Goal: Information Seeking & Learning: Understand process/instructions

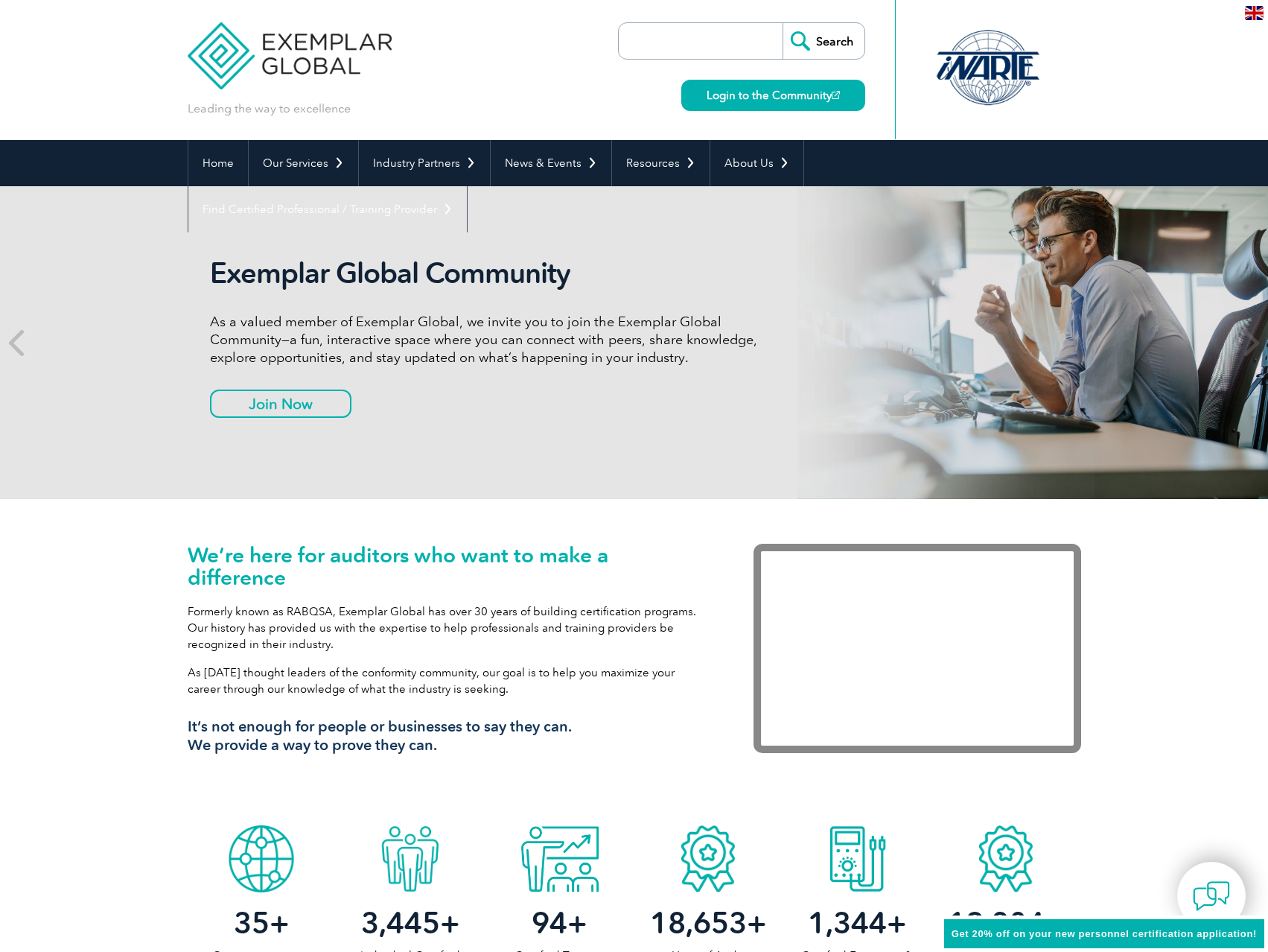
drag, startPoint x: 321, startPoint y: 633, endPoint x: 331, endPoint y: 633, distance: 10.0
click at [322, 634] on p "Formerly known as RABQSA, Exemplar Global has over 30 years of building certifi…" at bounding box center [448, 628] width 521 height 50
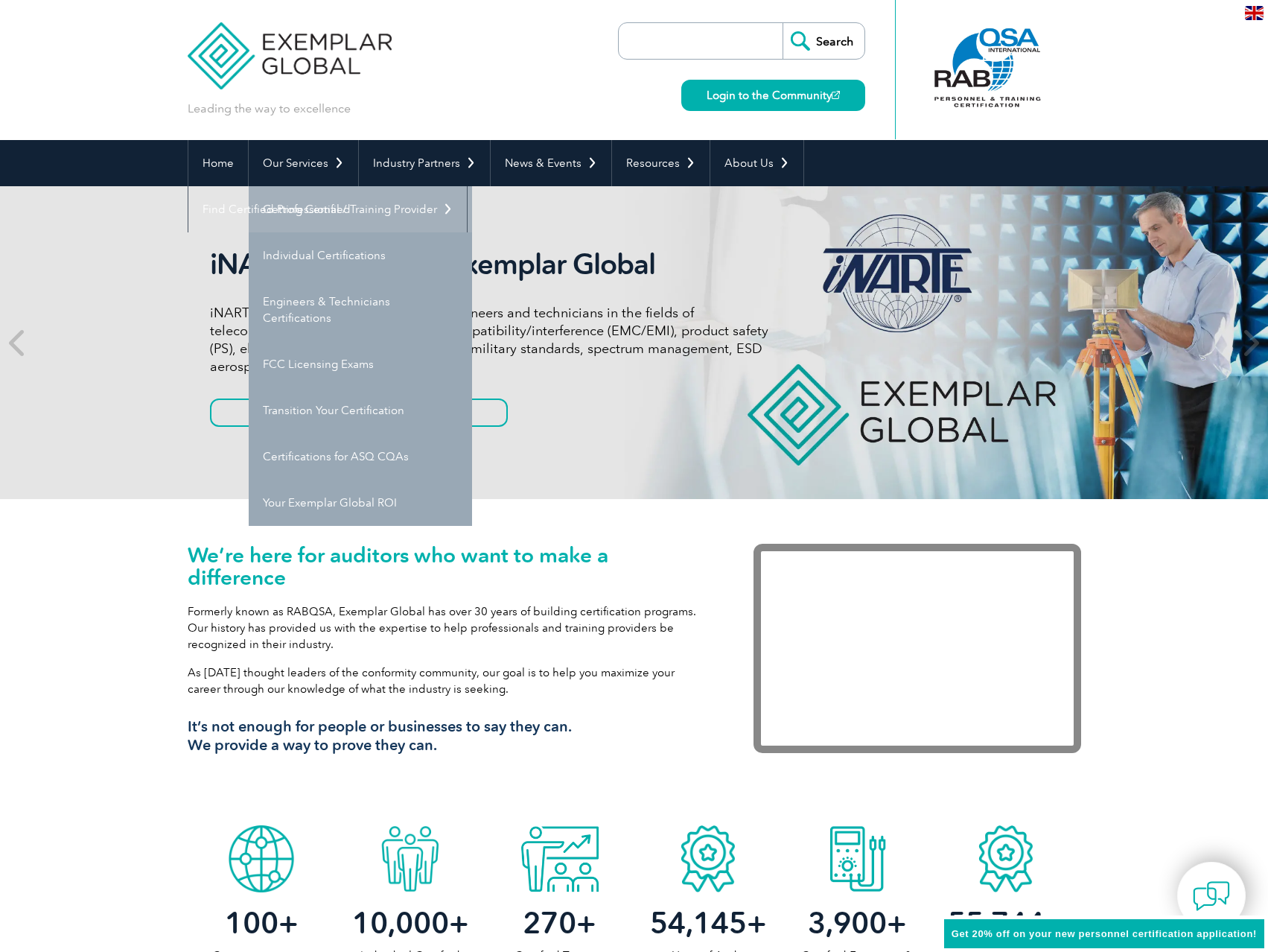
click at [376, 205] on link "Getting Certified" at bounding box center [360, 209] width 223 height 47
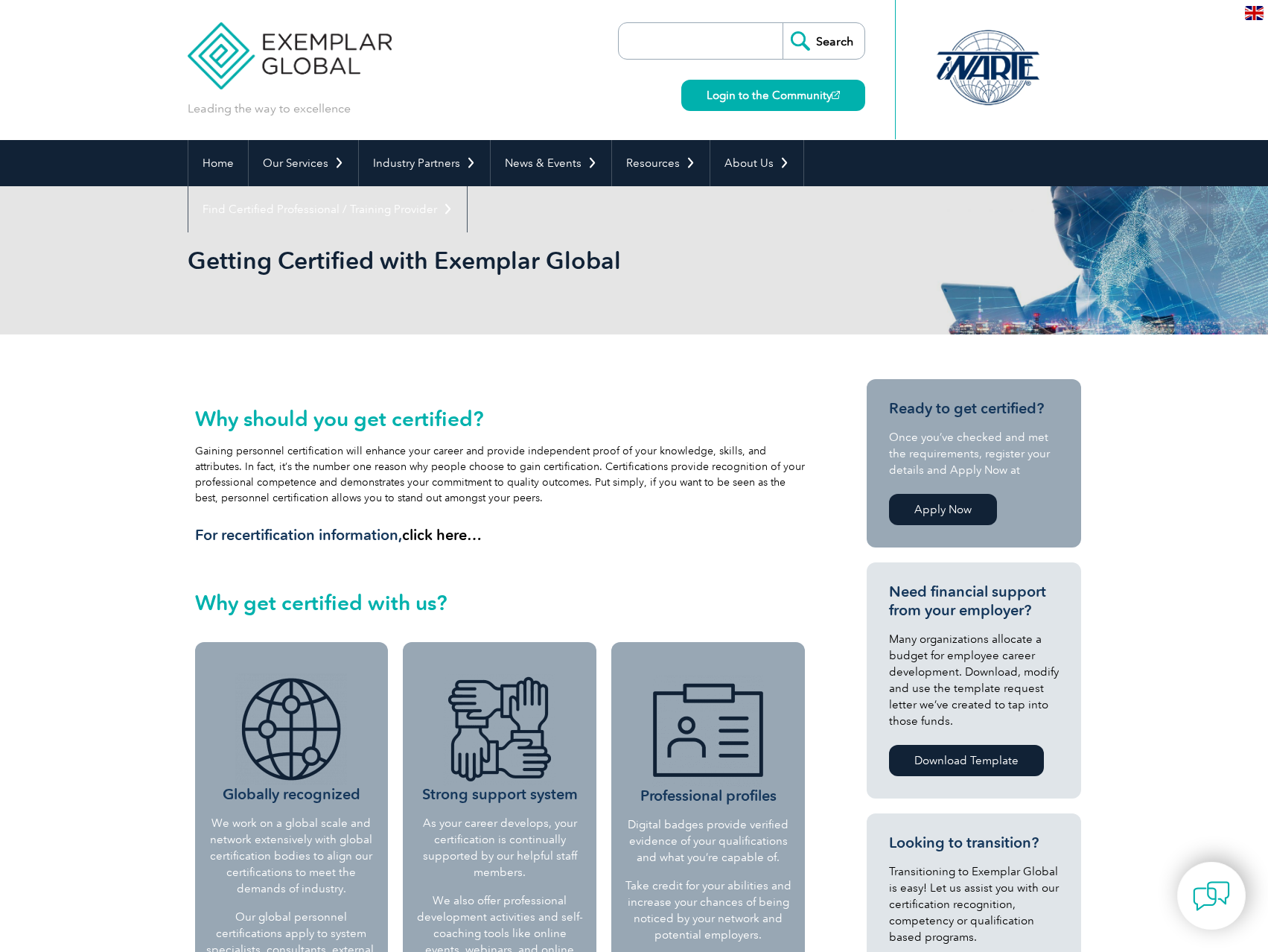
drag, startPoint x: 0, startPoint y: 0, endPoint x: 404, endPoint y: 460, distance: 612.2
click at [404, 460] on div "Why should you get certified? Gaining personnel certification will enhance your…" at bounding box center [500, 476] width 611 height 138
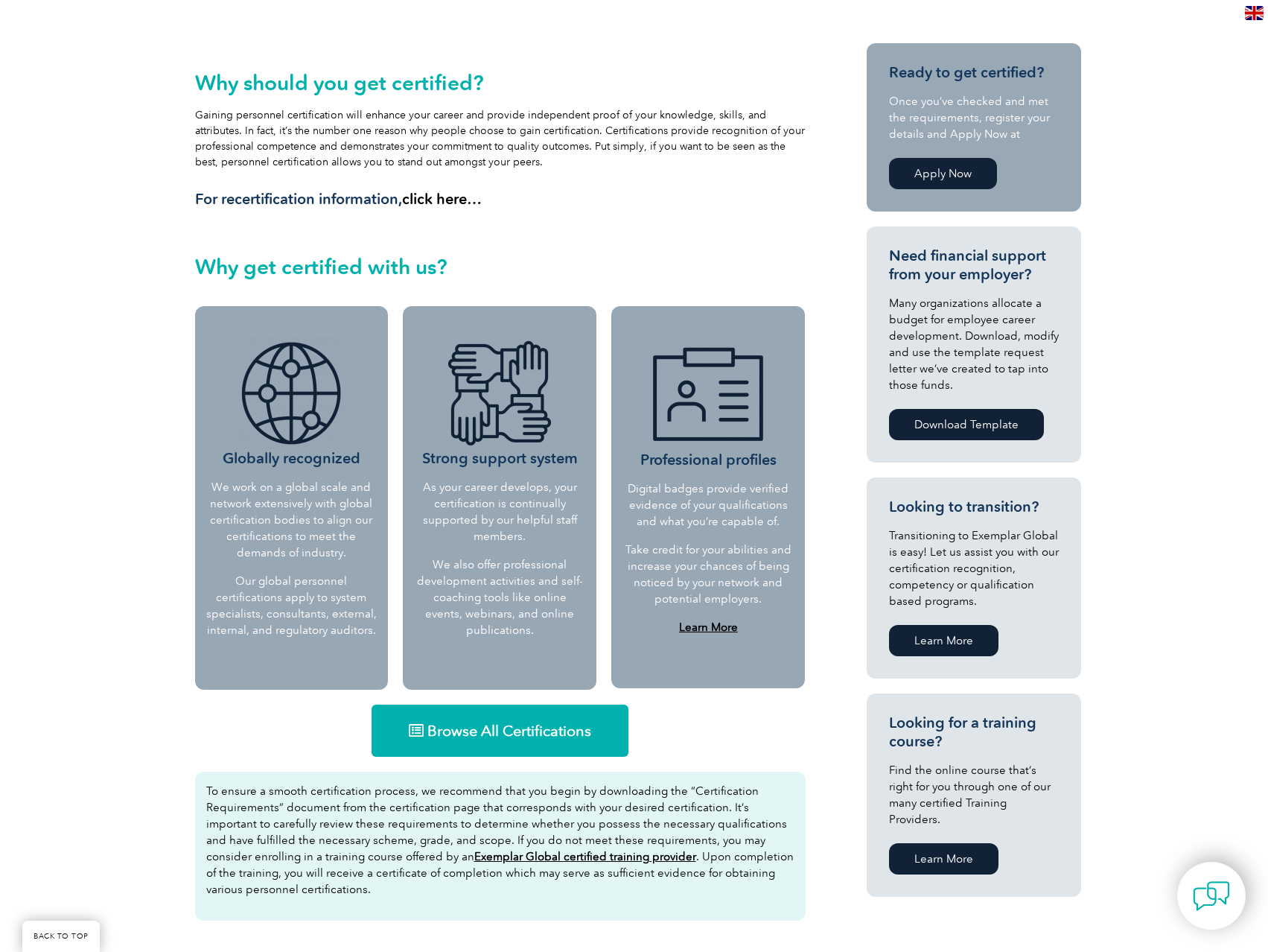
scroll to position [596, 0]
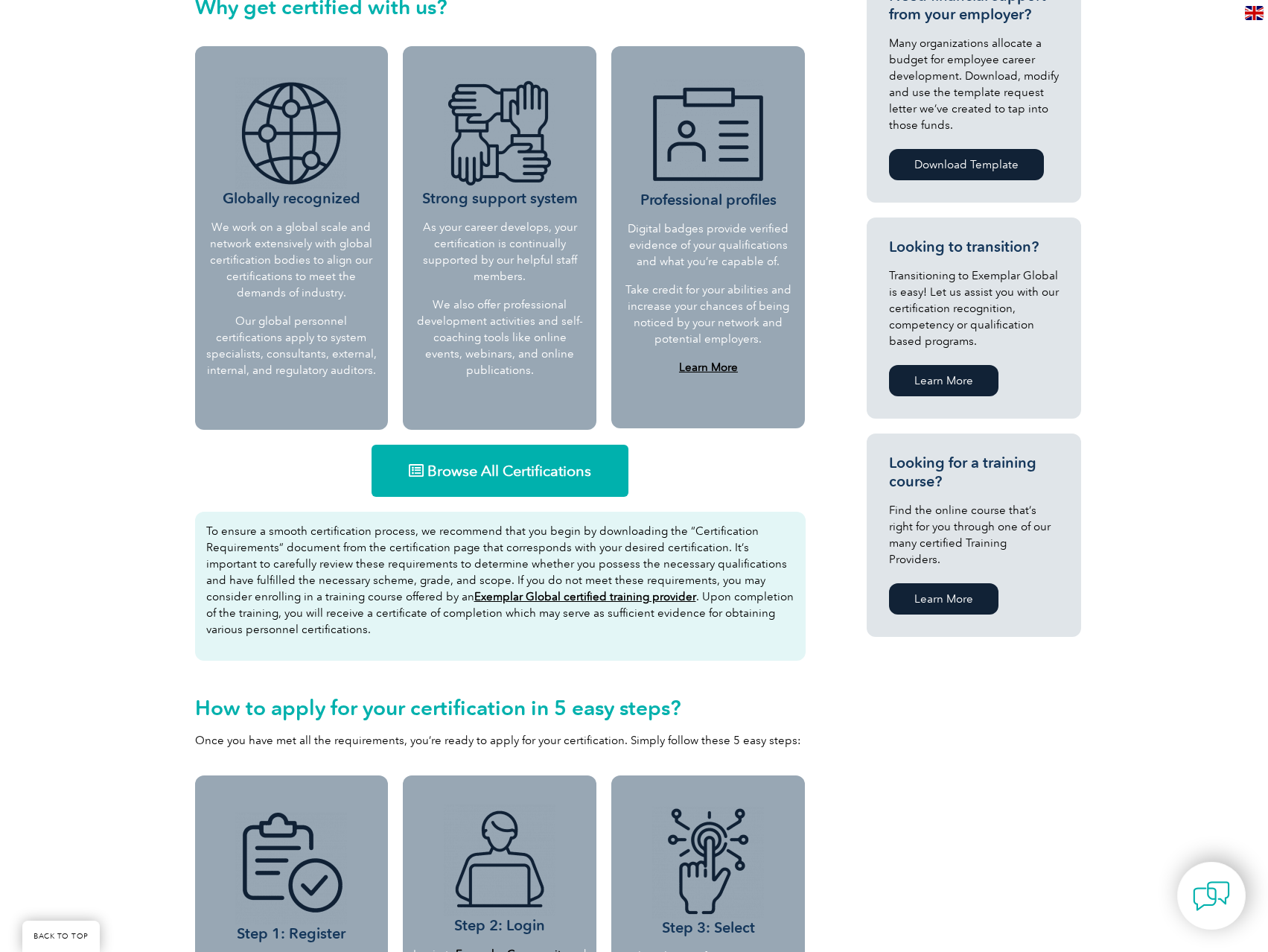
click at [561, 589] on p "To ensure a smooth certification process, we recommend that you begin by downlo…" at bounding box center [500, 581] width 589 height 115
click at [560, 601] on u "Exemplar Global certified training provider" at bounding box center [586, 597] width 222 height 14
